Goal: Task Accomplishment & Management: Use online tool/utility

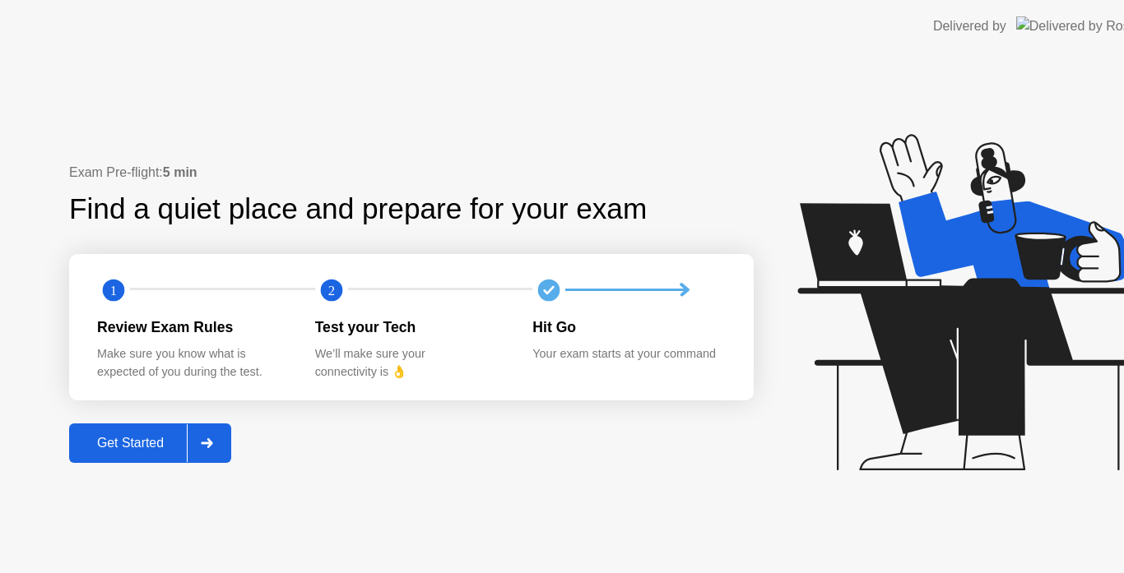
click at [144, 421] on div "Exam Pre-flight: 5 min Find a quiet place and prepare for your exam 1 2 Review …" at bounding box center [411, 313] width 684 height 300
click at [137, 429] on button "Get Started" at bounding box center [150, 443] width 162 height 39
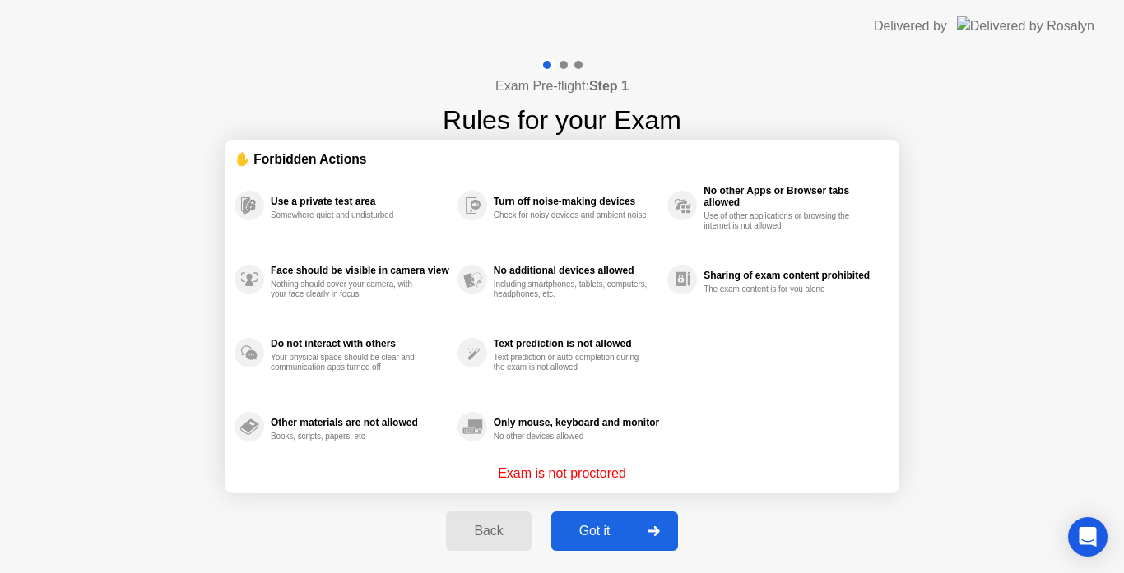
click at [600, 538] on div "Got it" at bounding box center [594, 531] width 77 height 15
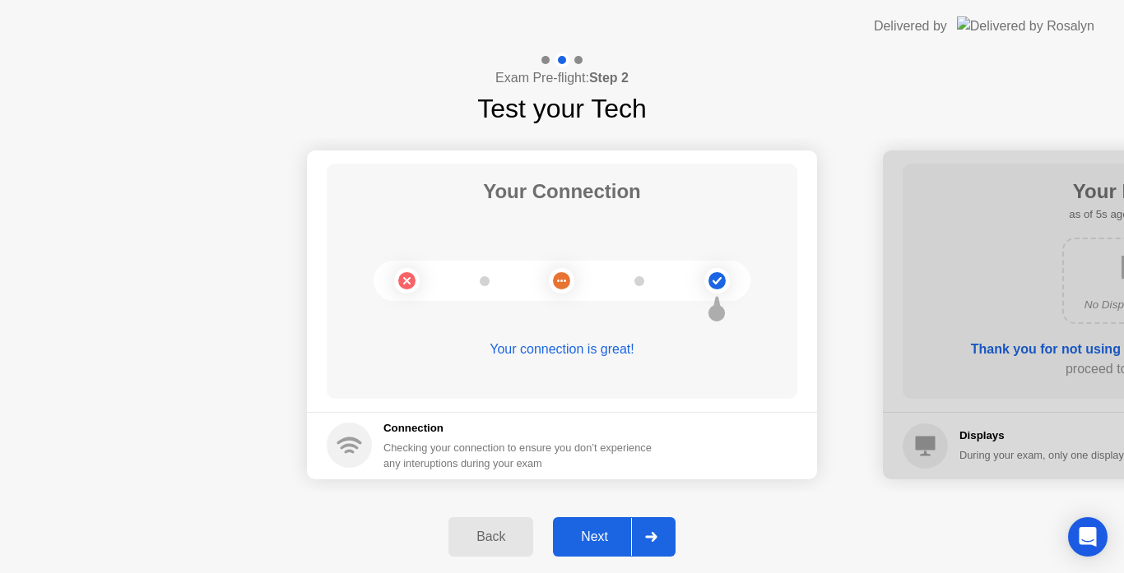
click at [597, 538] on div "Next" at bounding box center [594, 537] width 73 height 15
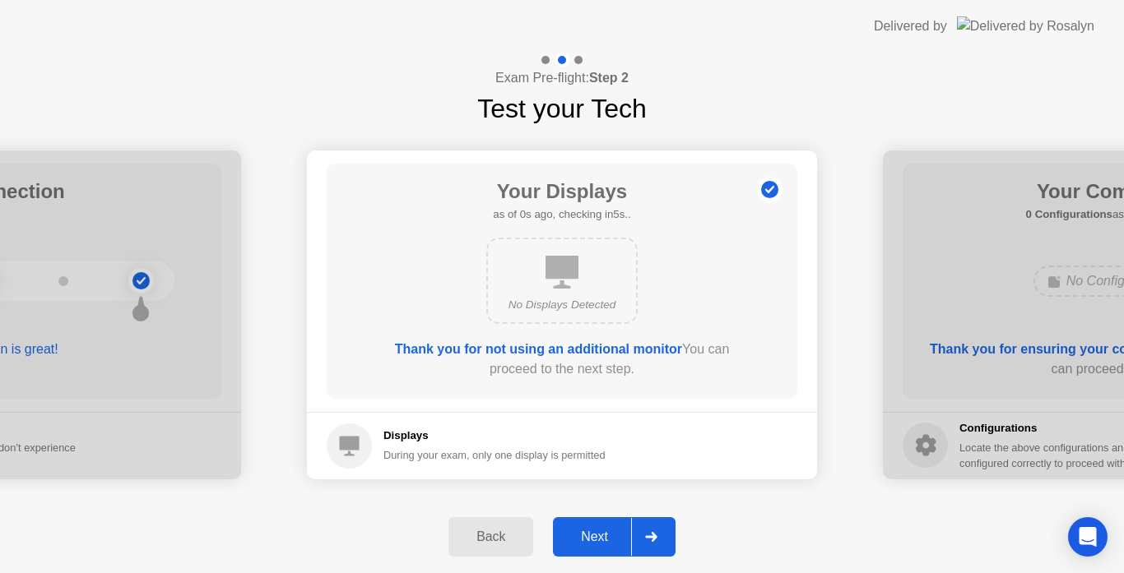
click at [597, 538] on div "Next" at bounding box center [594, 537] width 73 height 15
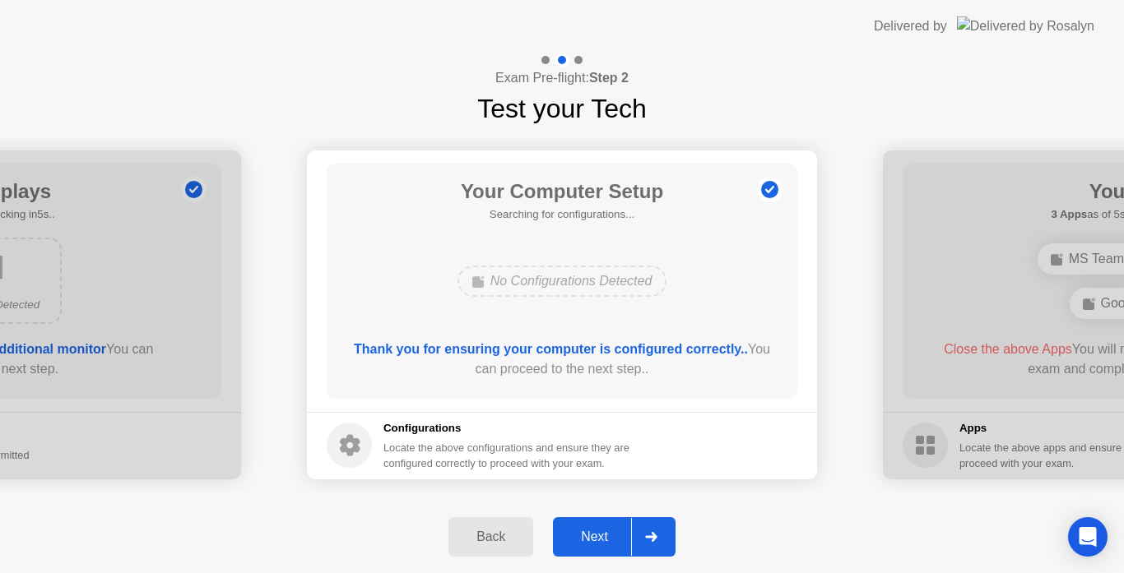
click at [597, 538] on div "Next" at bounding box center [594, 537] width 73 height 15
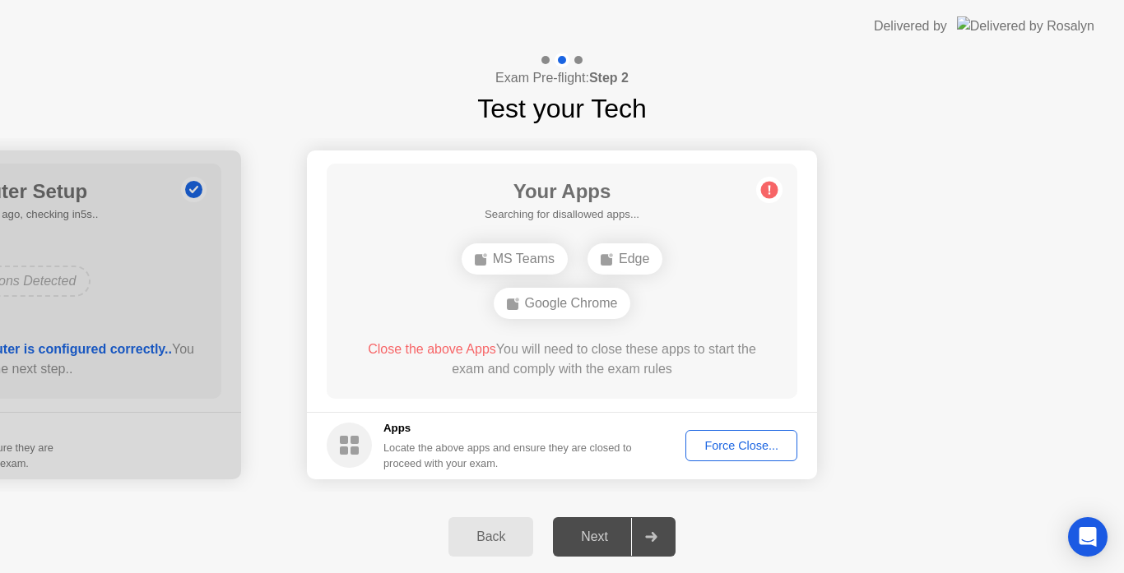
click at [597, 538] on div "Next" at bounding box center [594, 537] width 73 height 15
click at [736, 441] on div "Force Close..." at bounding box center [741, 445] width 100 height 13
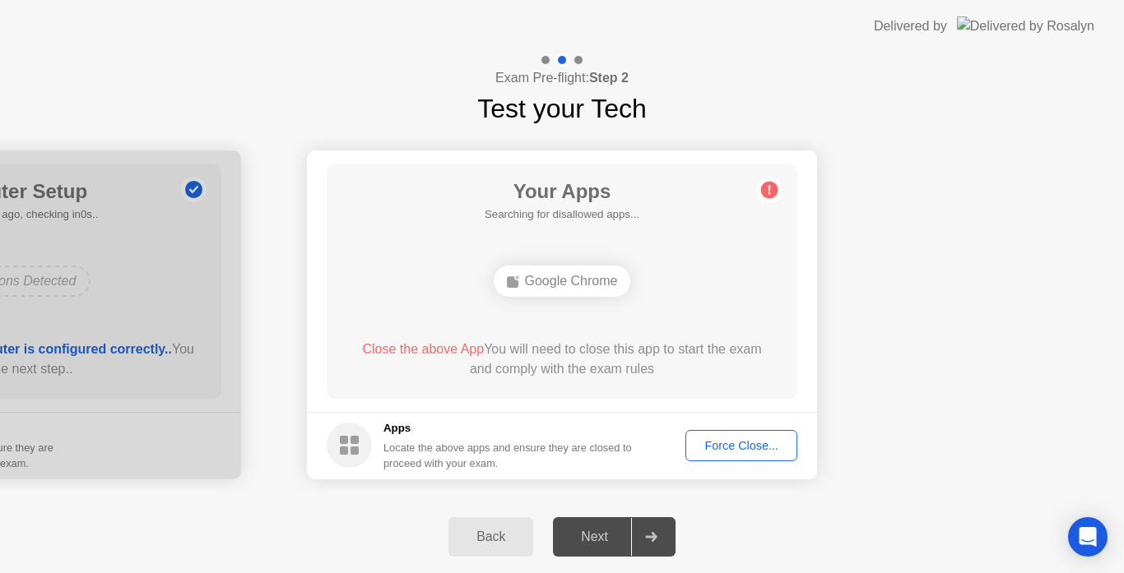
click at [718, 445] on div "Force Close..." at bounding box center [741, 445] width 100 height 13
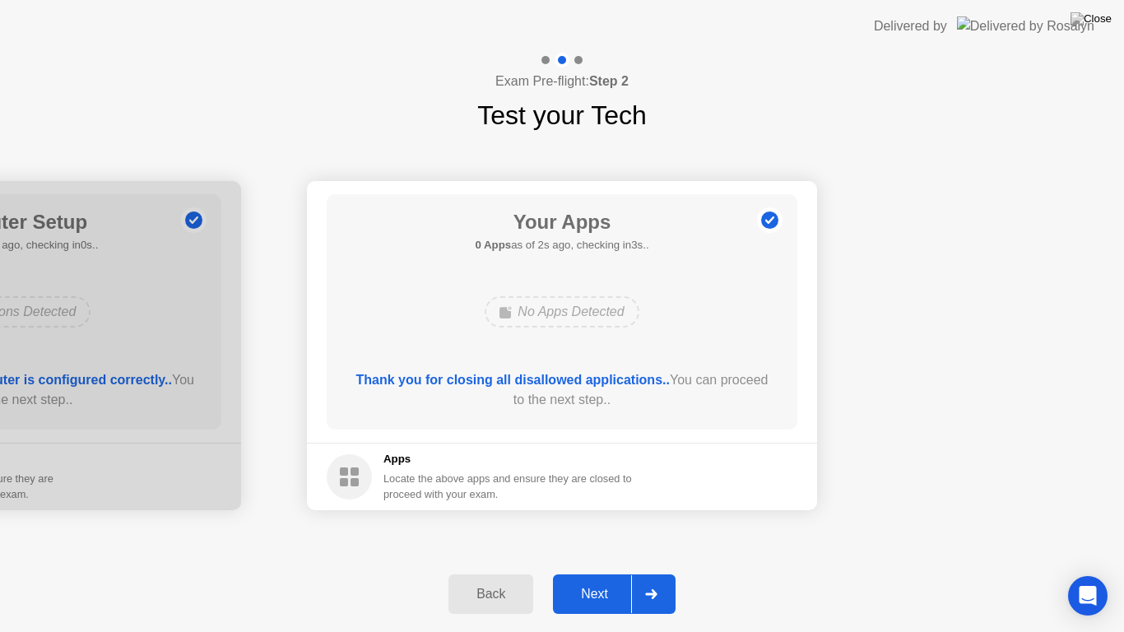
click at [615, 573] on div "Next" at bounding box center [594, 594] width 73 height 15
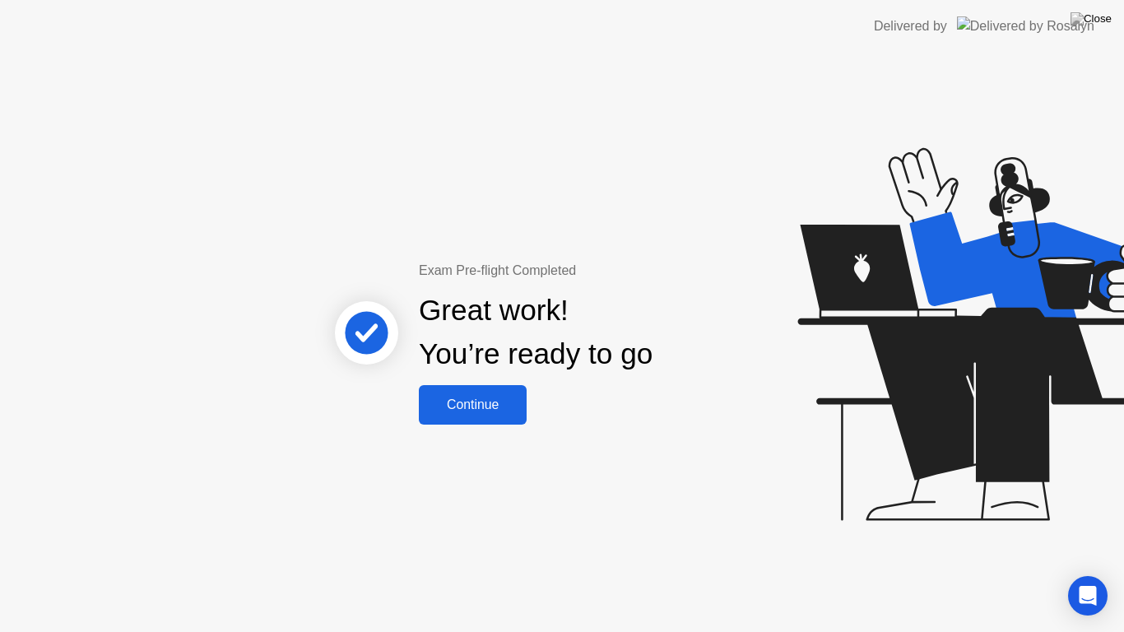
click at [494, 401] on div "Continue" at bounding box center [473, 404] width 98 height 15
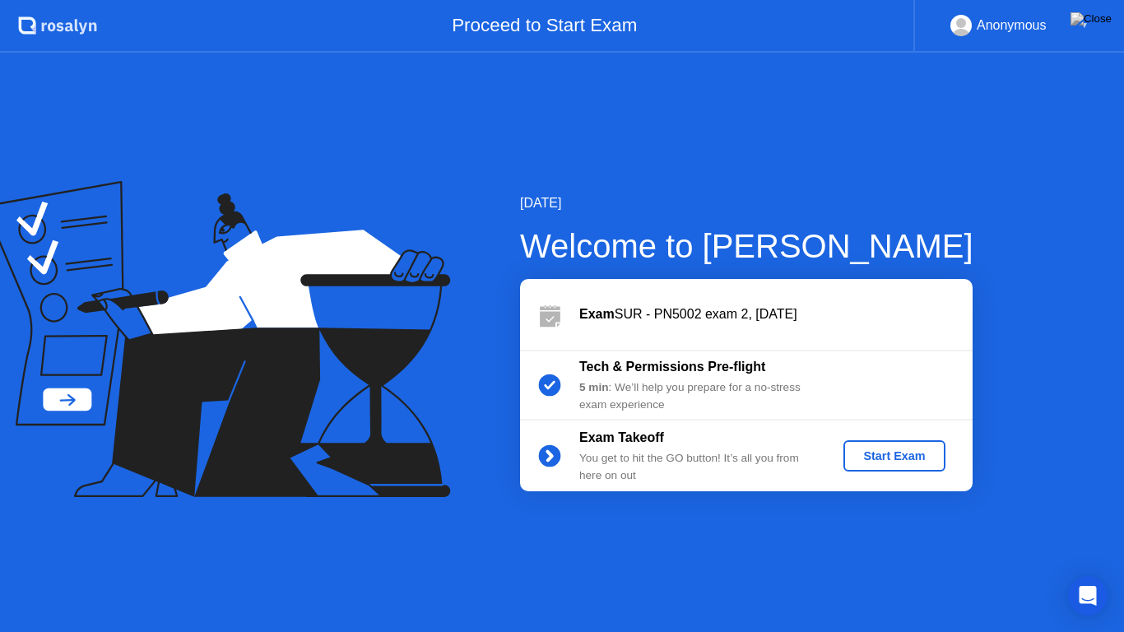
click at [870, 453] on div "Start Exam" at bounding box center [894, 455] width 88 height 13
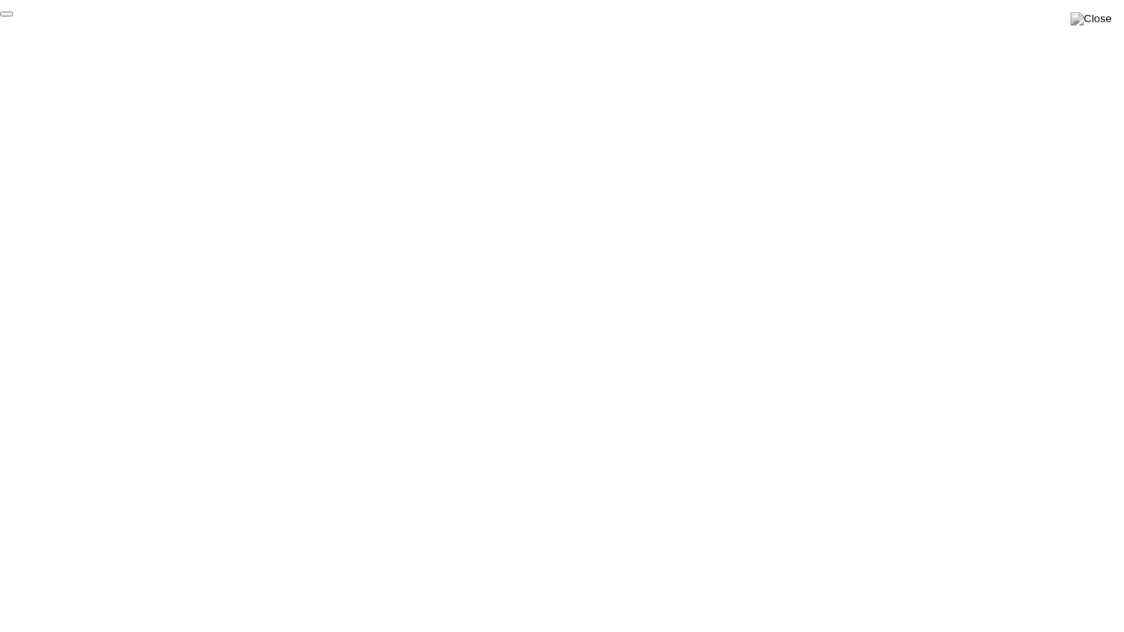
click div "End Proctoring Session"
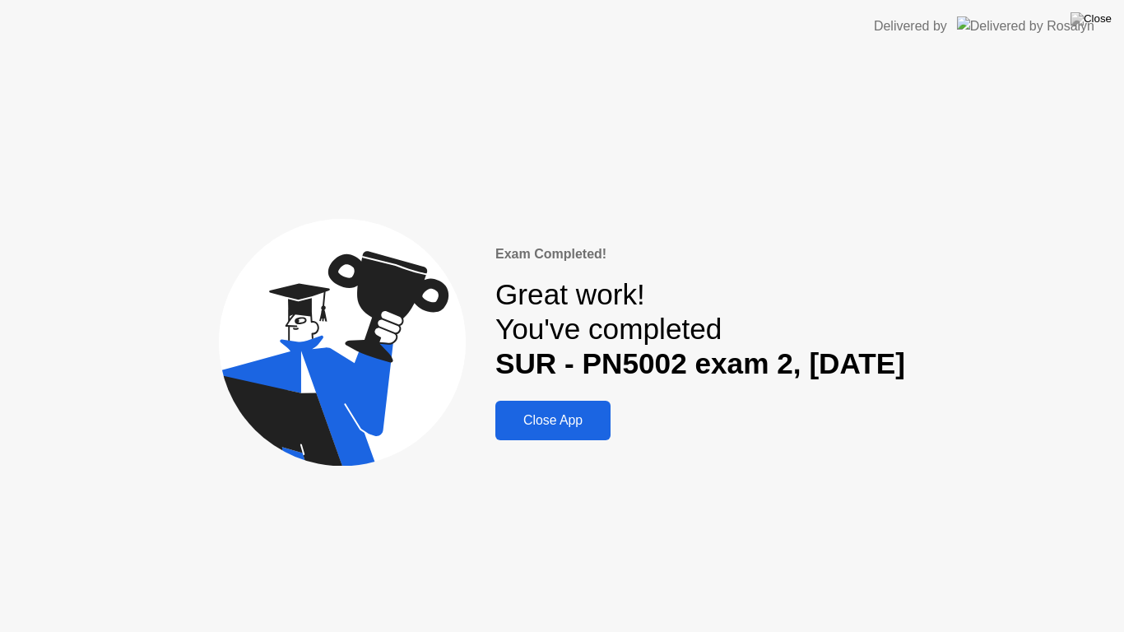
click at [540, 410] on button "Close App" at bounding box center [552, 420] width 115 height 39
